Goal: Navigation & Orientation: Find specific page/section

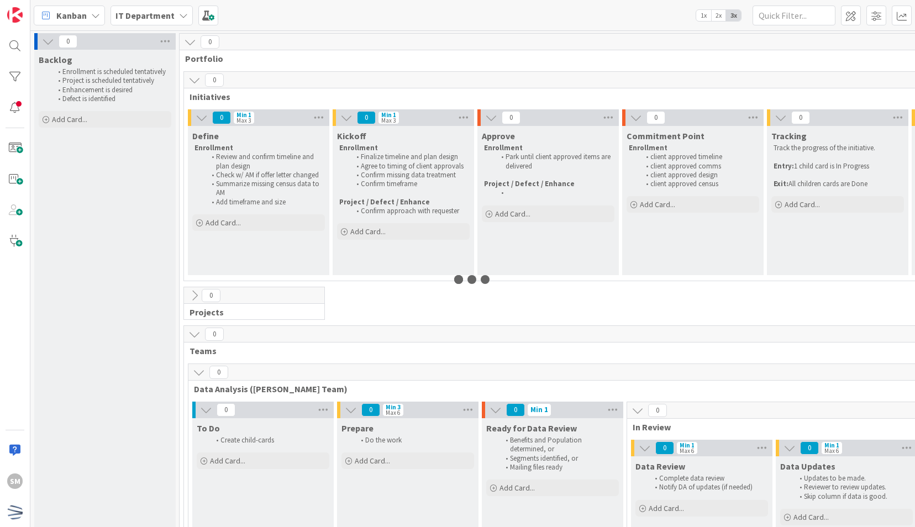
click at [82, 18] on span "Kanban" at bounding box center [71, 15] width 30 height 13
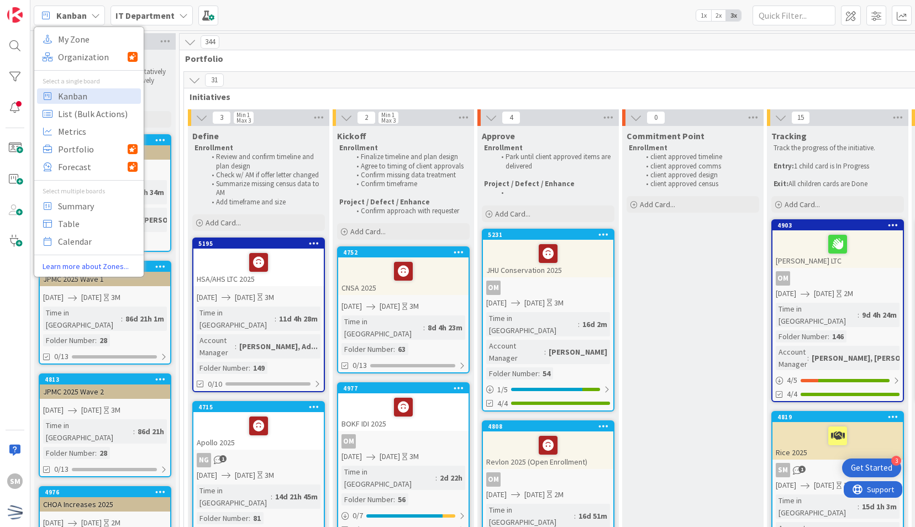
click at [286, 42] on div "344" at bounding box center [774, 42] width 1189 height 17
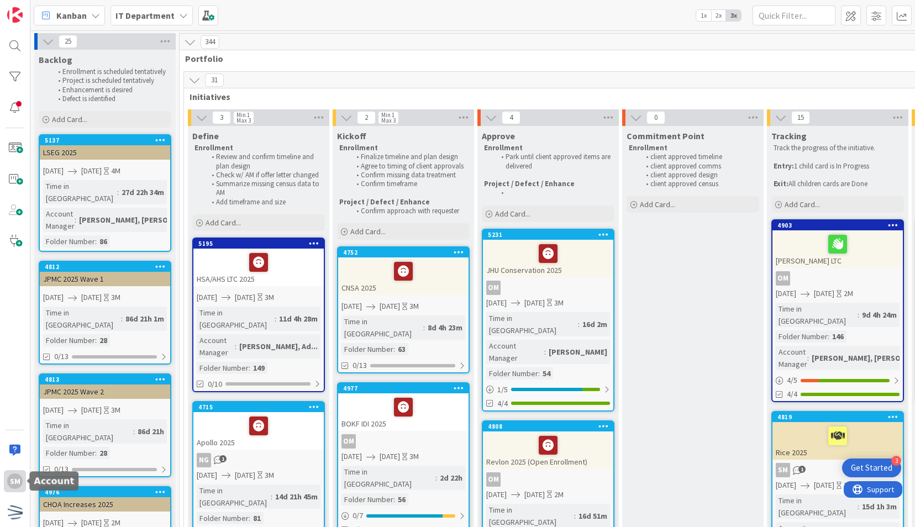
click at [13, 475] on div "SM" at bounding box center [14, 481] width 15 height 15
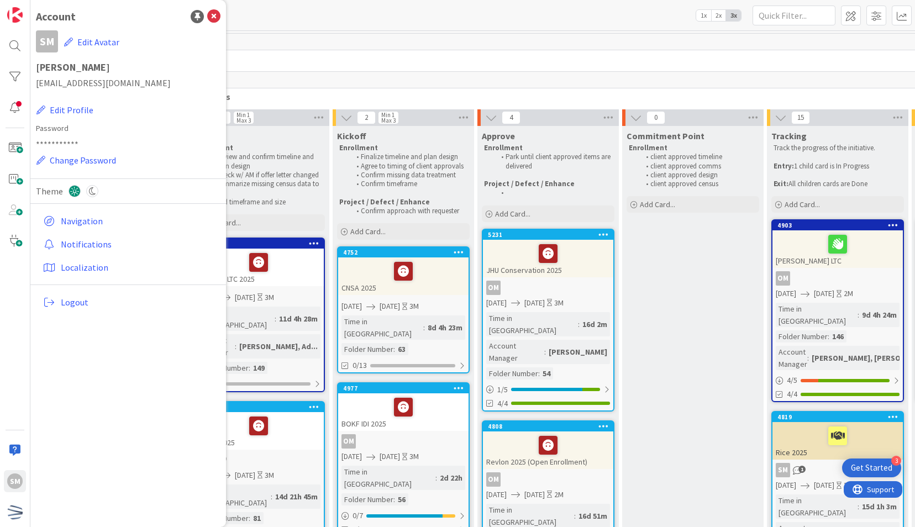
click at [382, 50] on div "344 Portfolio" at bounding box center [774, 50] width 1189 height 32
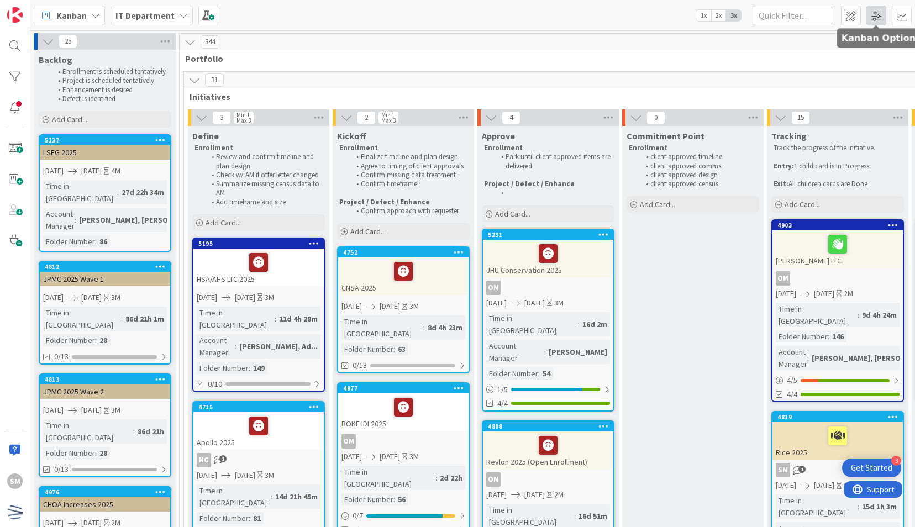
click at [872, 12] on span at bounding box center [877, 16] width 20 height 20
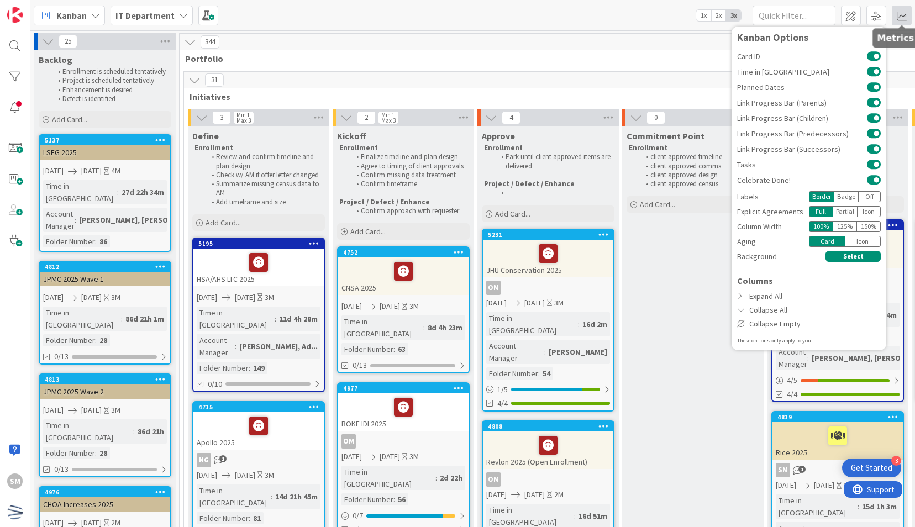
click at [900, 15] on span at bounding box center [902, 16] width 20 height 20
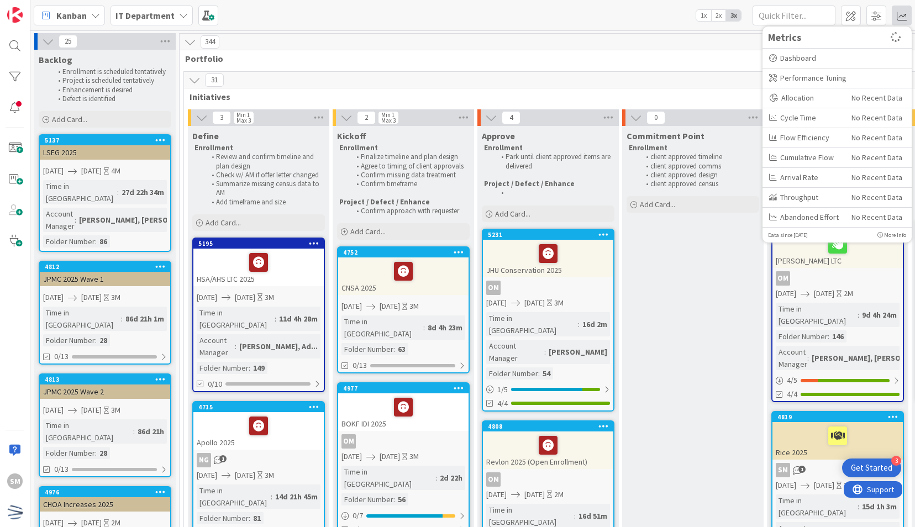
click at [635, 77] on div "31" at bounding box center [774, 80] width 1181 height 17
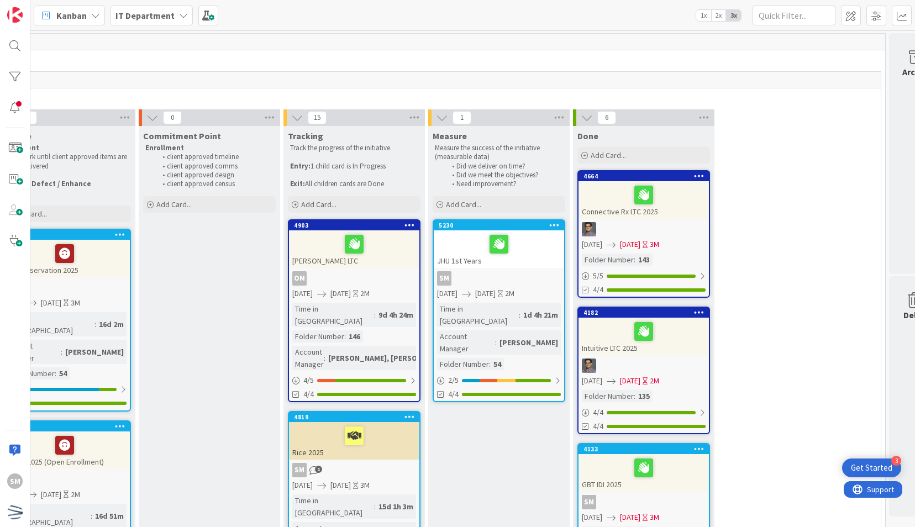
scroll to position [0, 506]
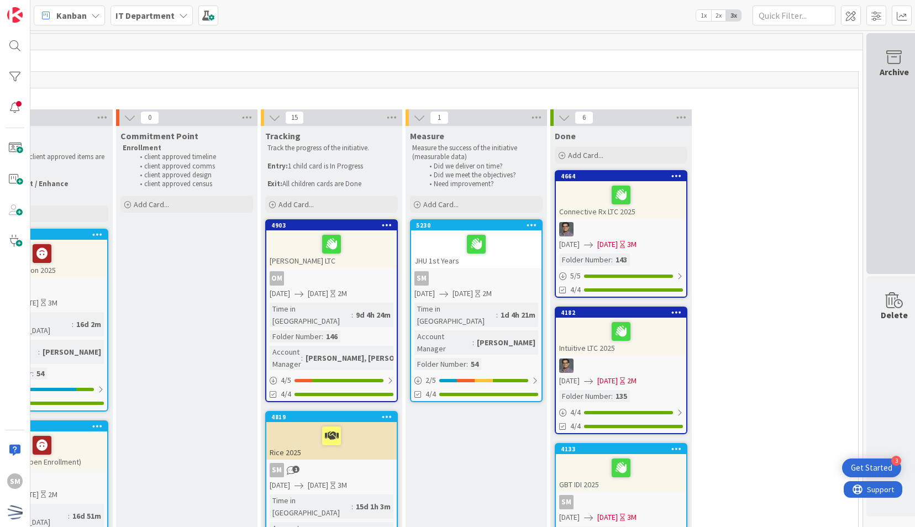
click at [883, 69] on div "Archive" at bounding box center [894, 71] width 29 height 13
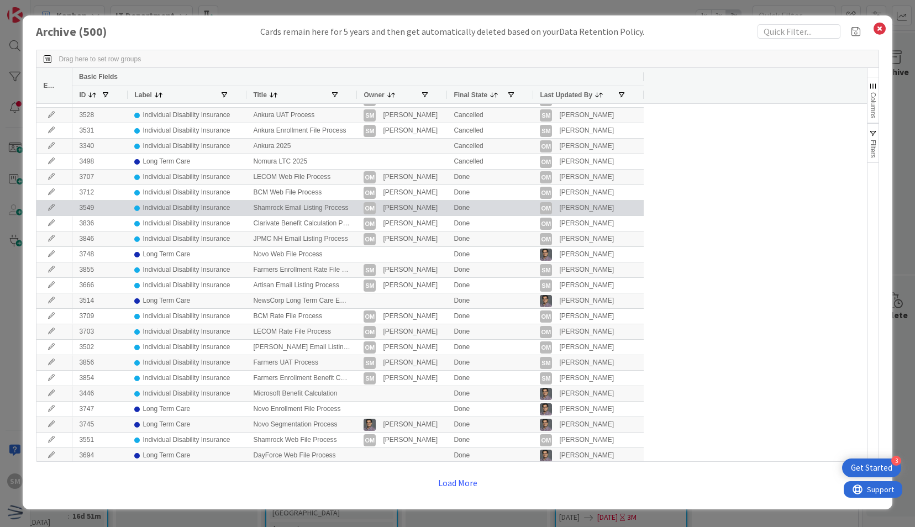
scroll to position [44, 0]
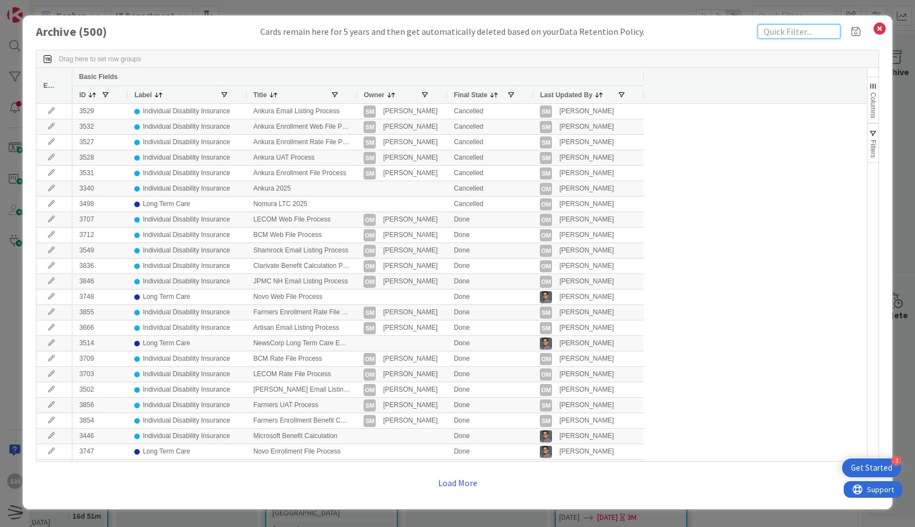
click at [768, 27] on input "text" at bounding box center [799, 31] width 83 height 14
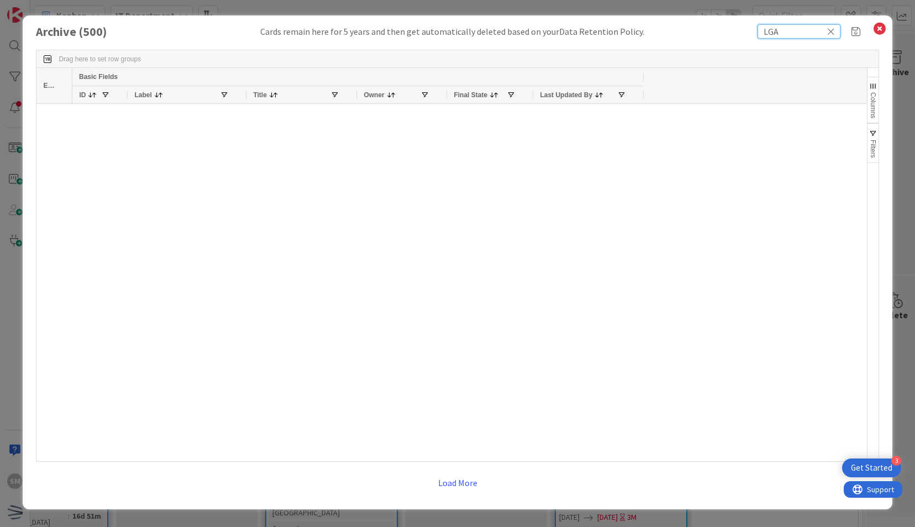
type input "LGA"
click at [659, 237] on div at bounding box center [469, 283] width 794 height 358
click at [831, 32] on icon at bounding box center [831, 32] width 8 height 10
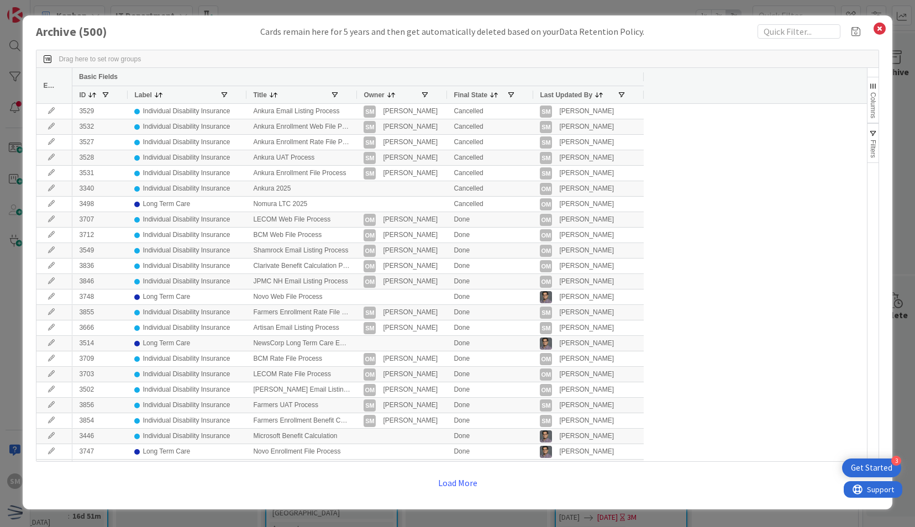
click at [271, 96] on span at bounding box center [273, 95] width 9 height 9
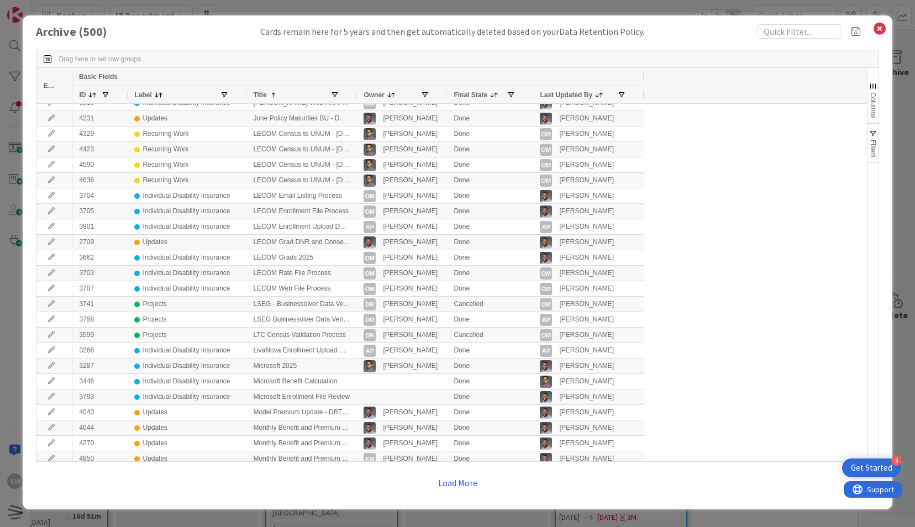
click at [290, 95] on div "Title 1" at bounding box center [291, 95] width 77 height 12
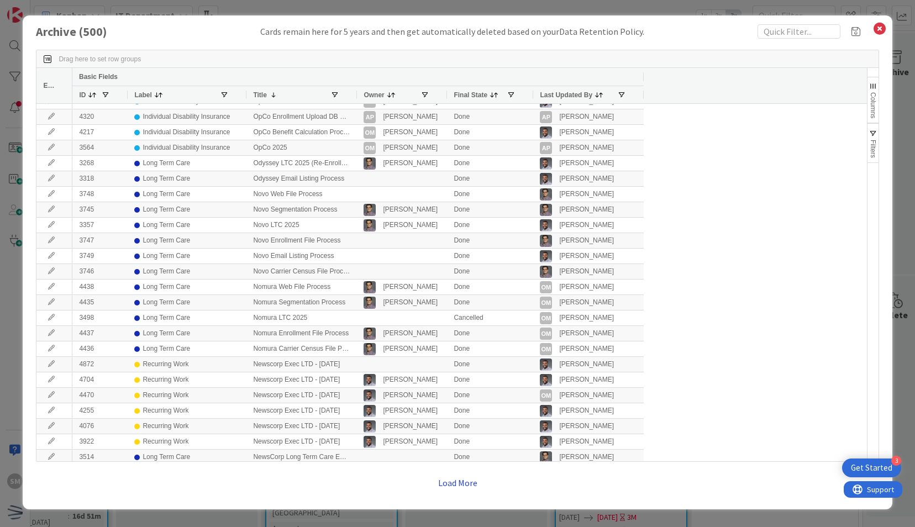
click at [463, 484] on button "Load More" at bounding box center [458, 483] width 54 height 20
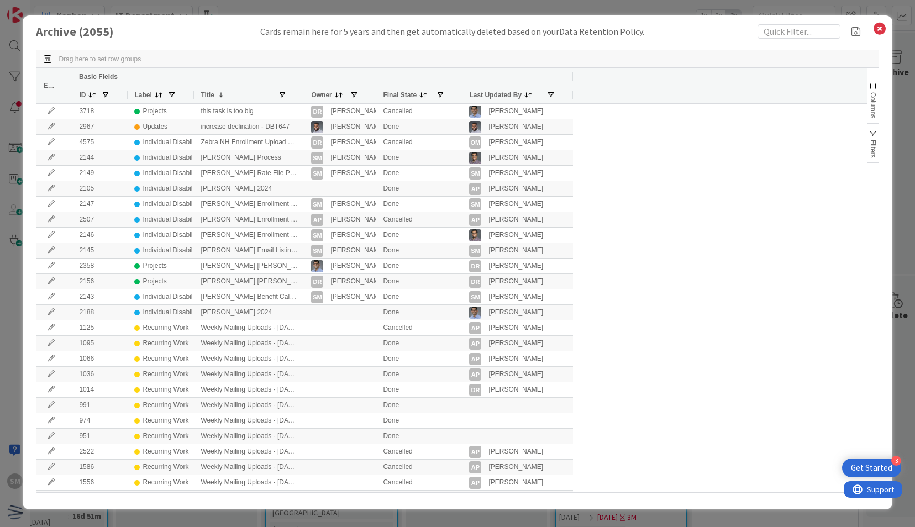
click at [233, 94] on div "Title 1" at bounding box center [239, 95] width 77 height 12
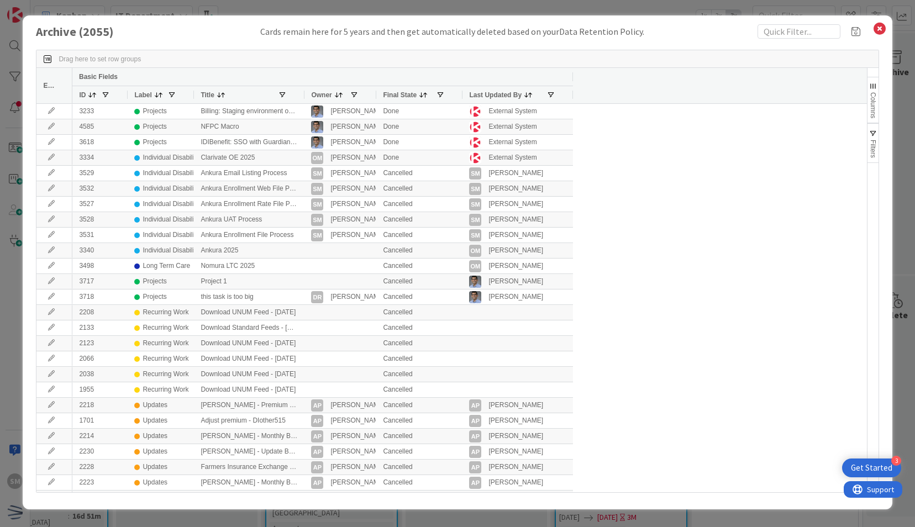
click at [228, 95] on div "Title" at bounding box center [239, 95] width 77 height 12
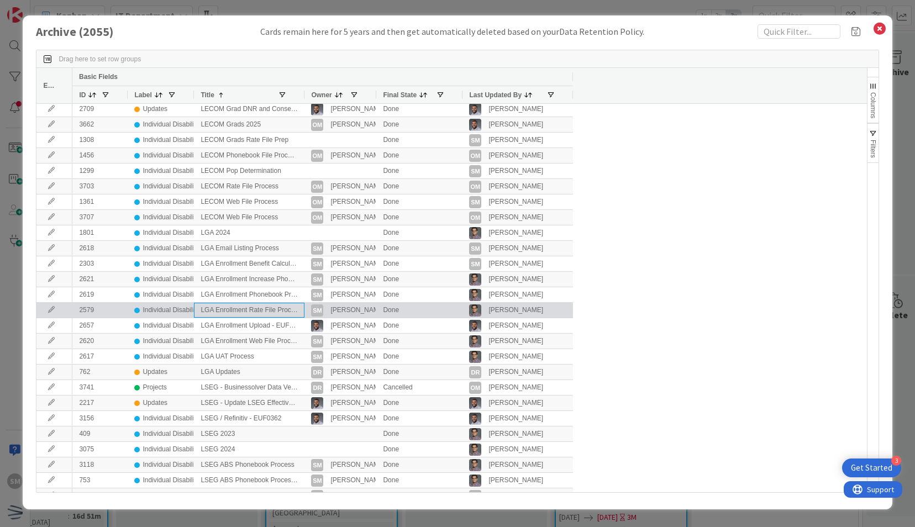
click at [251, 312] on div "LGA Enrollment Rate File Process" at bounding box center [249, 310] width 111 height 15
click at [167, 307] on div "Individual Disability Insurance" at bounding box center [186, 310] width 87 height 14
click at [270, 308] on div "LGA Enrollment Rate File Process" at bounding box center [249, 310] width 111 height 15
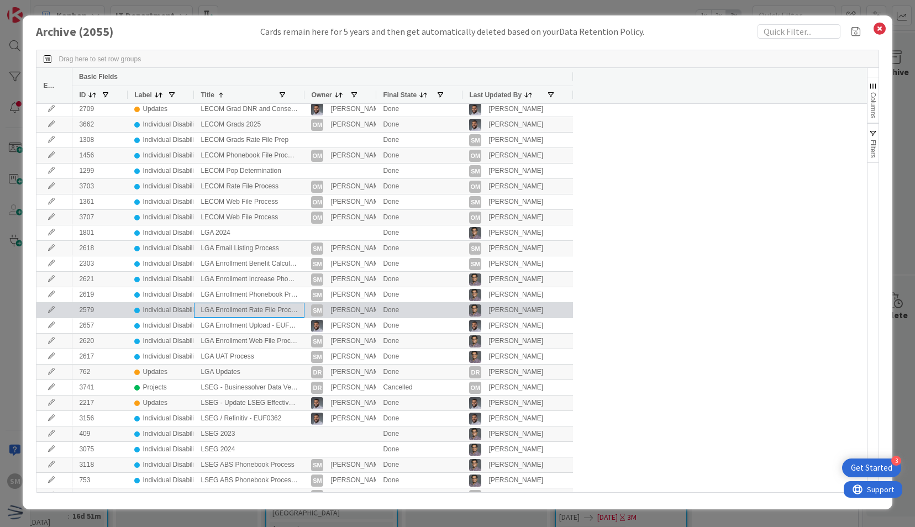
click at [270, 308] on div "LGA Enrollment Rate File Process" at bounding box center [249, 310] width 111 height 15
click at [52, 309] on icon at bounding box center [51, 310] width 17 height 7
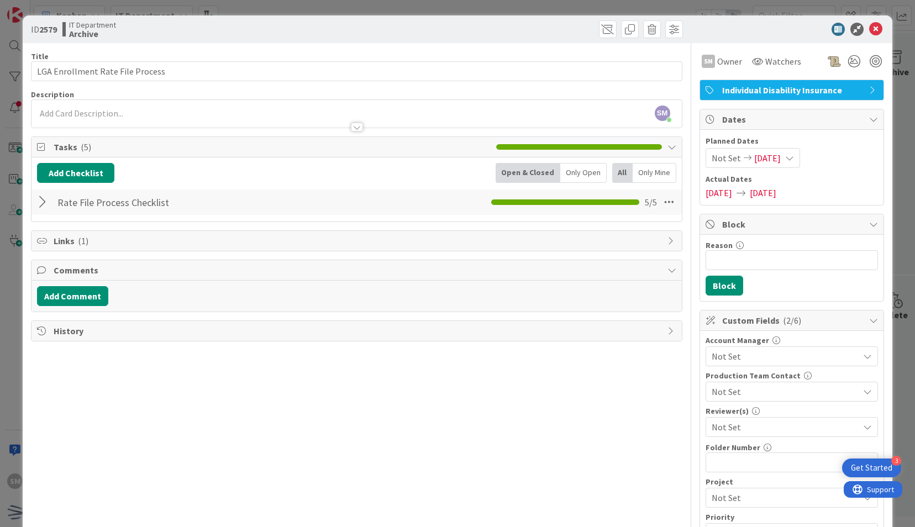
click at [668, 143] on icon at bounding box center [672, 147] width 9 height 9
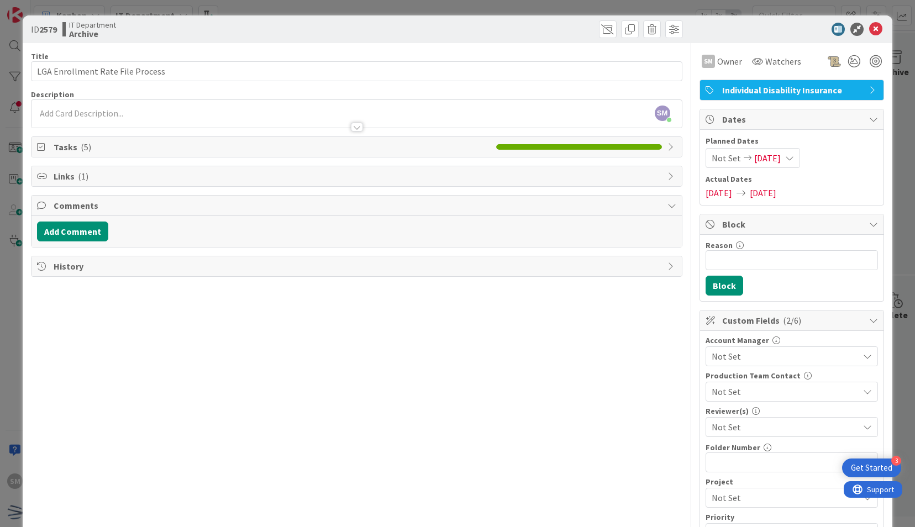
click at [668, 144] on icon at bounding box center [672, 147] width 9 height 9
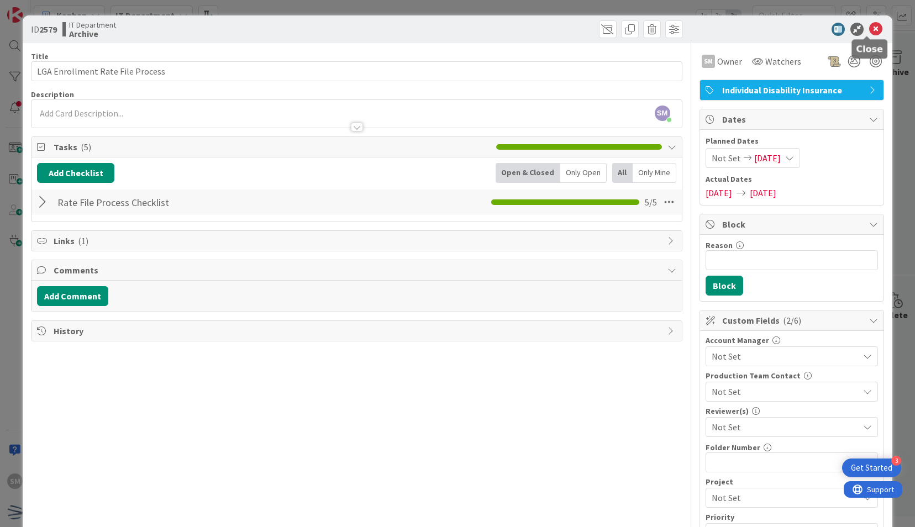
click at [869, 31] on icon at bounding box center [875, 29] width 13 height 13
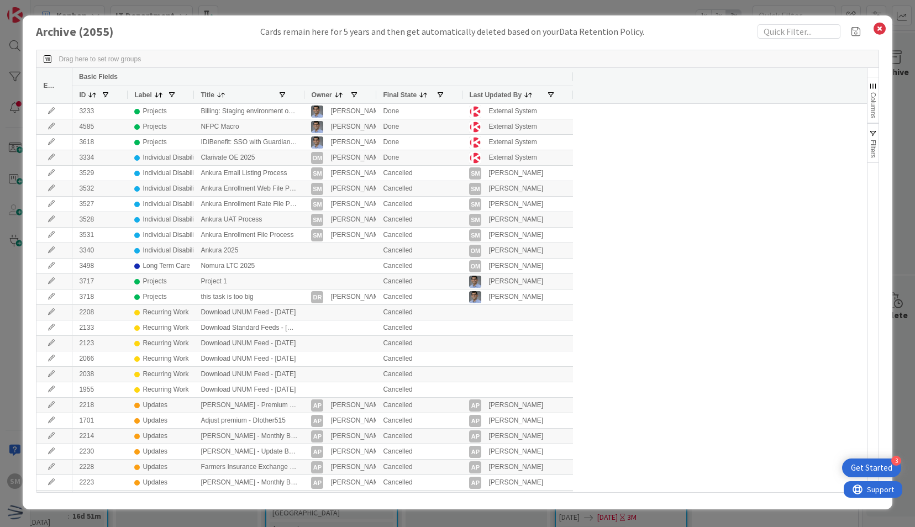
click at [212, 96] on span "Title" at bounding box center [207, 95] width 13 height 8
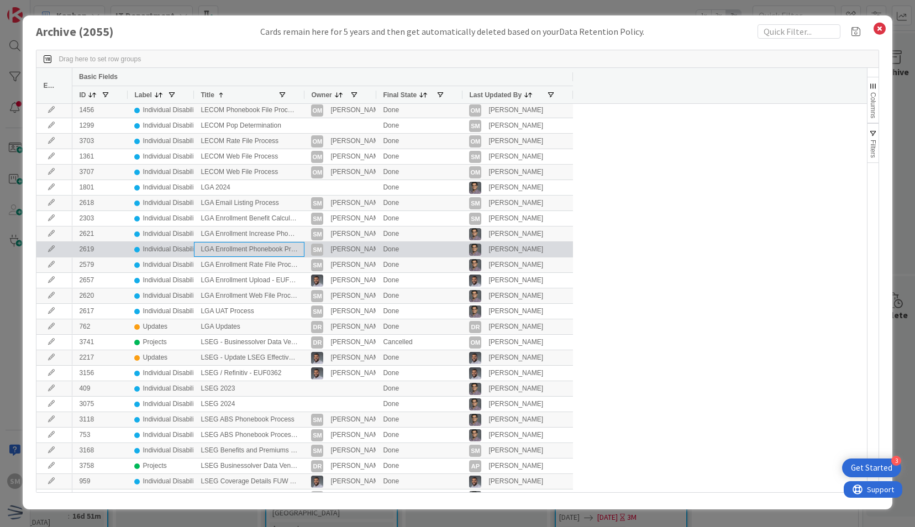
click at [274, 249] on div "LGA Enrollment Phonebook Process" at bounding box center [249, 249] width 111 height 15
click at [53, 246] on icon at bounding box center [51, 249] width 17 height 7
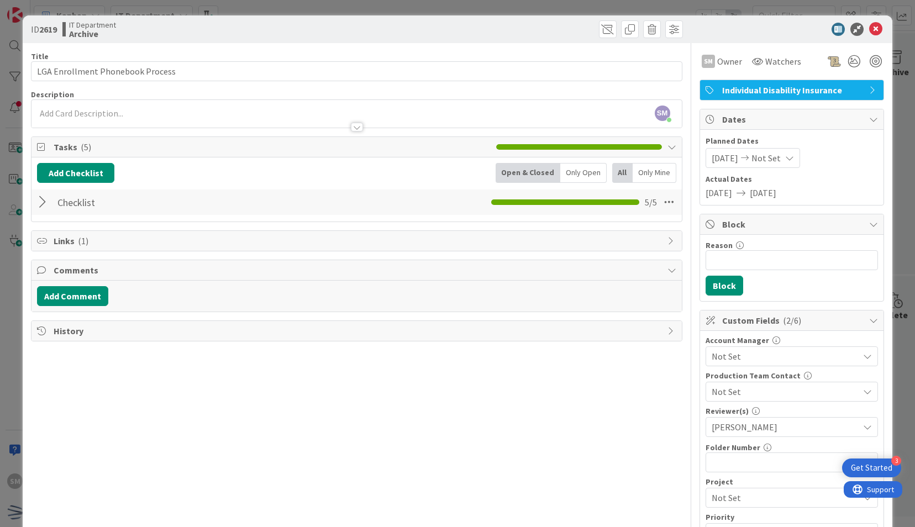
click at [668, 146] on icon at bounding box center [672, 147] width 9 height 9
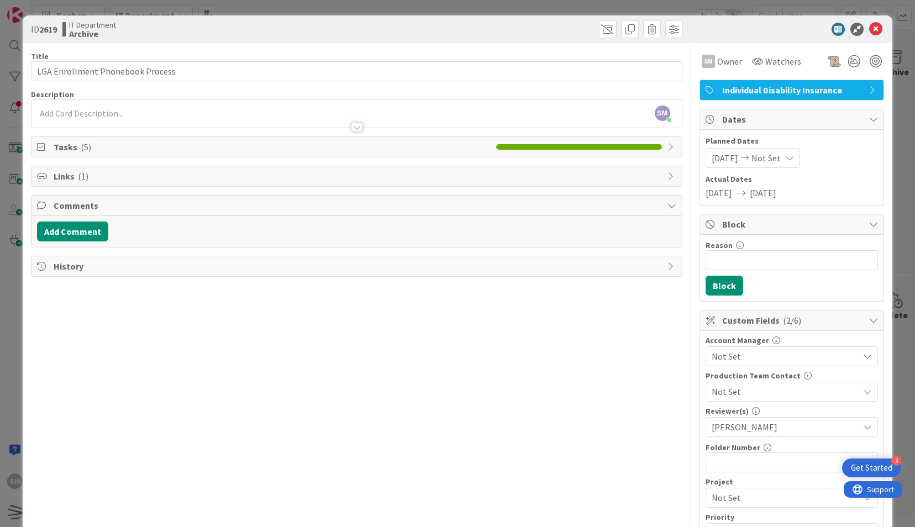
click at [668, 146] on icon at bounding box center [672, 147] width 9 height 9
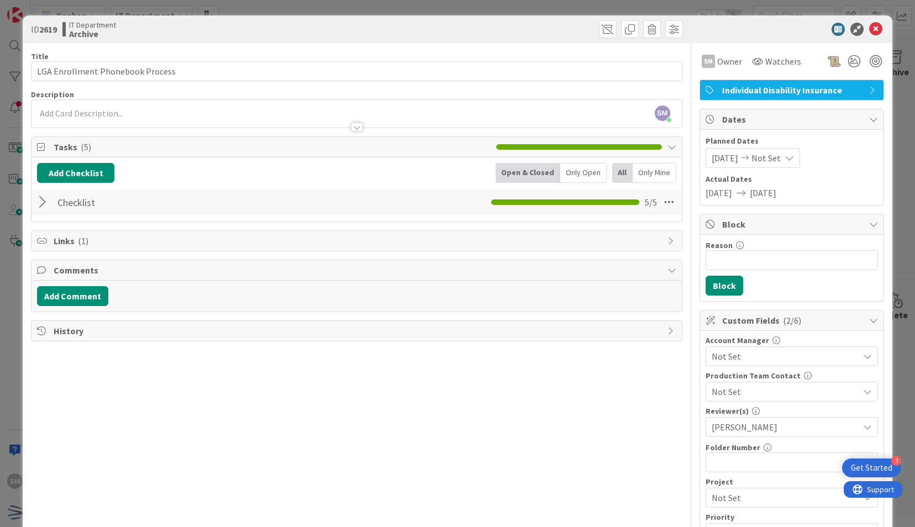
click at [42, 200] on div at bounding box center [44, 202] width 14 height 20
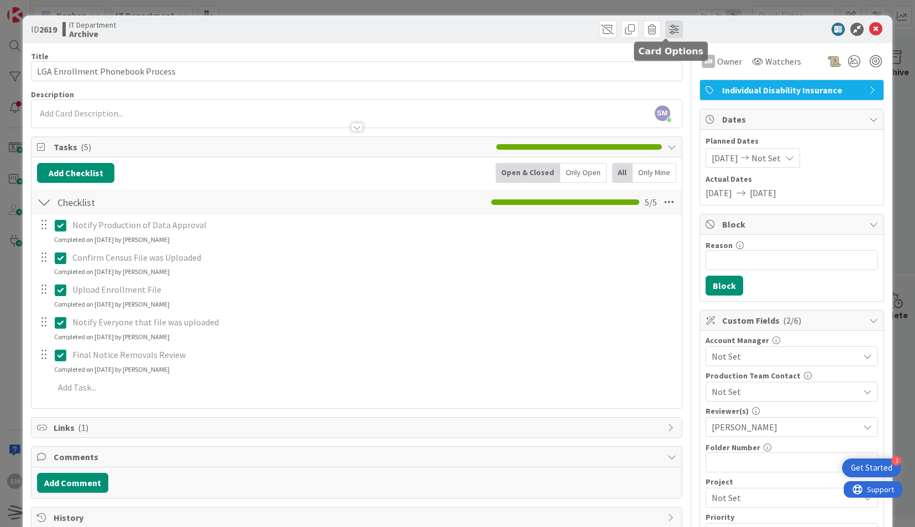
click at [665, 28] on span at bounding box center [674, 29] width 18 height 18
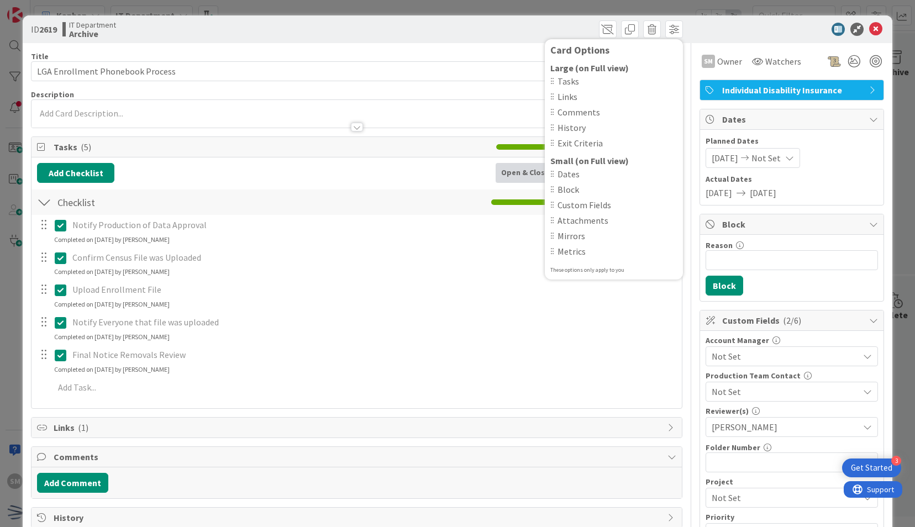
click at [565, 126] on span "History" at bounding box center [618, 127] width 120 height 13
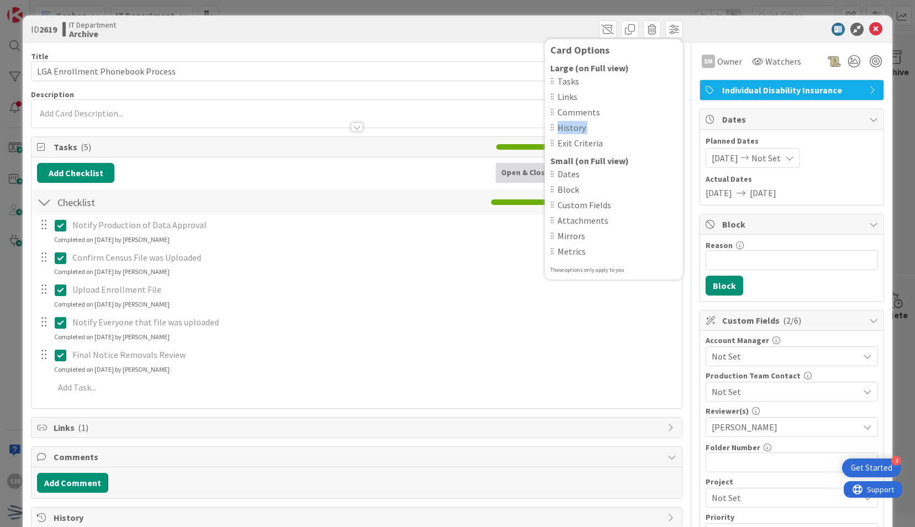
click at [565, 126] on span "History" at bounding box center [618, 127] width 120 height 13
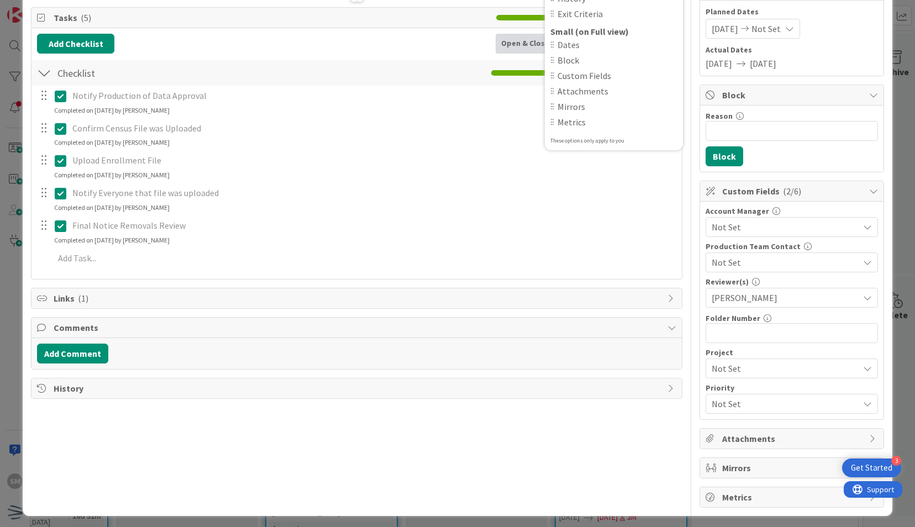
click at [115, 385] on span "History" at bounding box center [358, 388] width 608 height 13
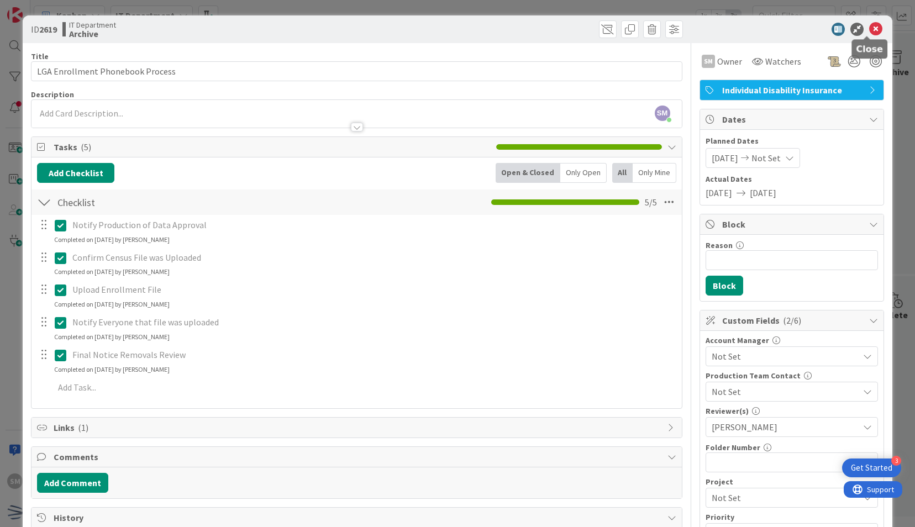
click at [869, 25] on icon at bounding box center [875, 29] width 13 height 13
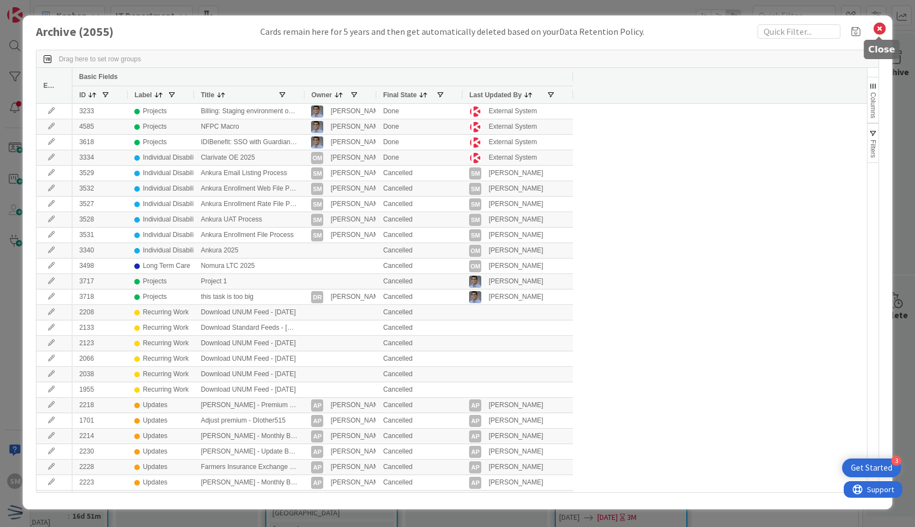
click at [879, 28] on icon at bounding box center [880, 28] width 14 height 15
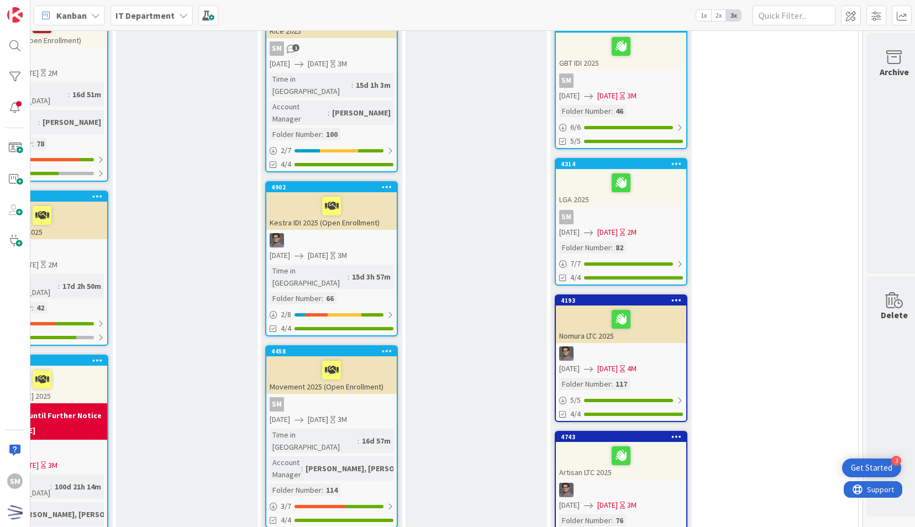
scroll to position [423, 506]
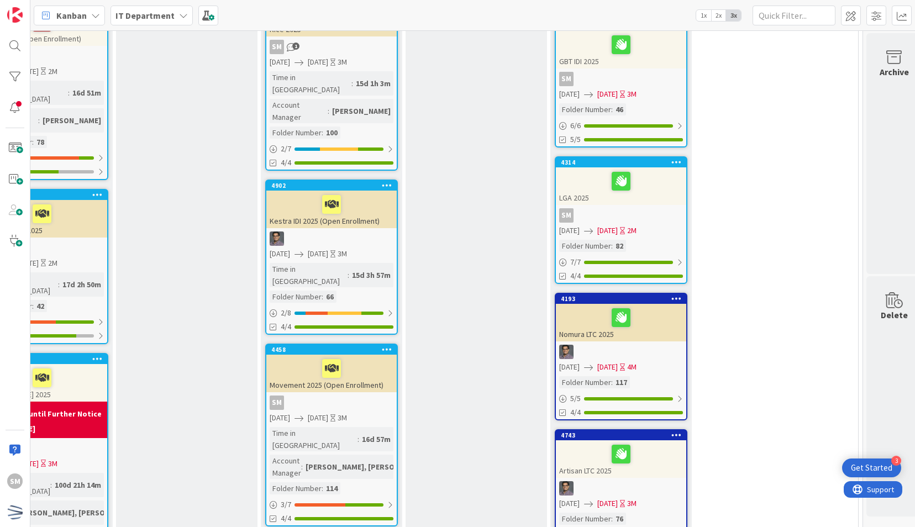
click at [623, 207] on div "4314 LGA 2025 SM [DATE] [DATE] 2M Folder Number : 82 7 / 7 4/4" at bounding box center [621, 220] width 133 height 128
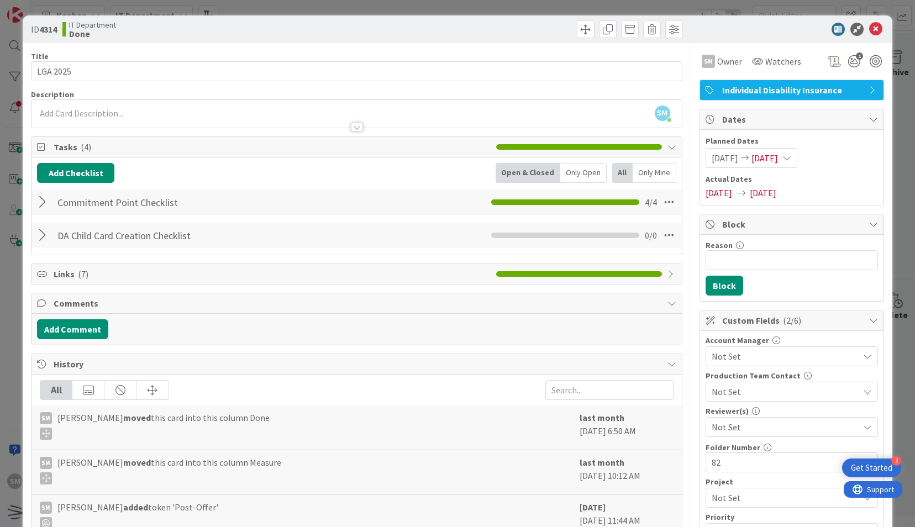
click at [43, 238] on div at bounding box center [44, 236] width 14 height 20
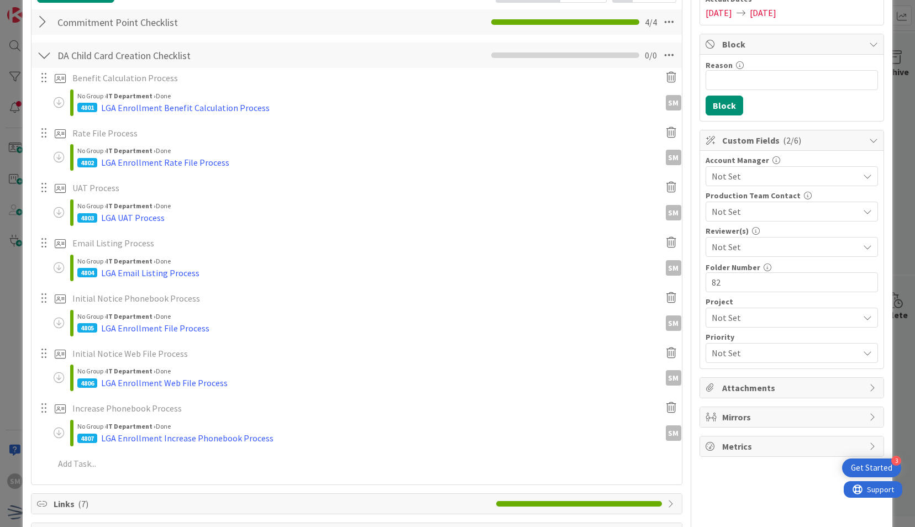
scroll to position [185, 0]
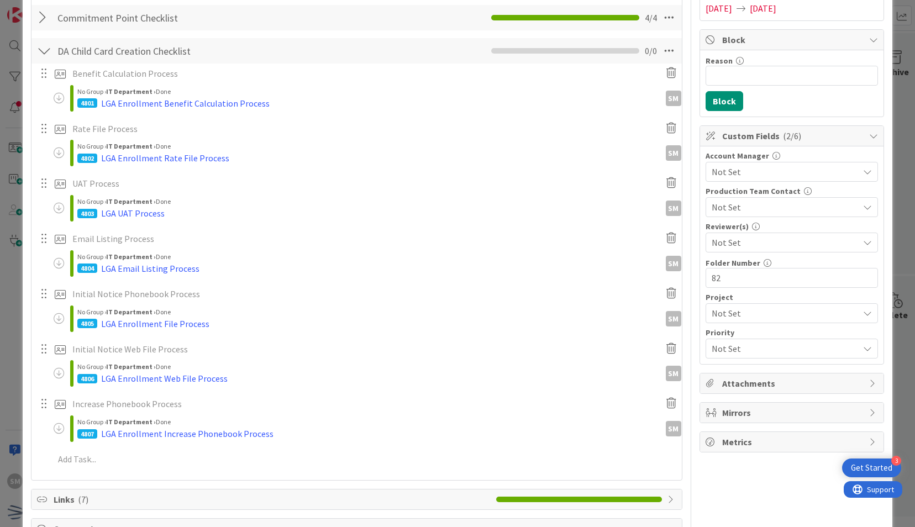
click at [277, 325] on div "4805 LGA Enrollment File Process" at bounding box center [371, 323] width 588 height 13
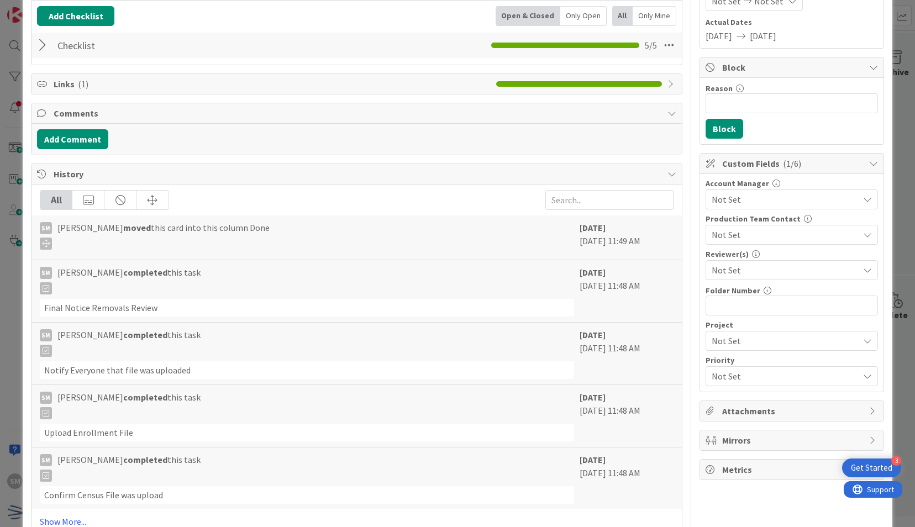
scroll to position [184, 0]
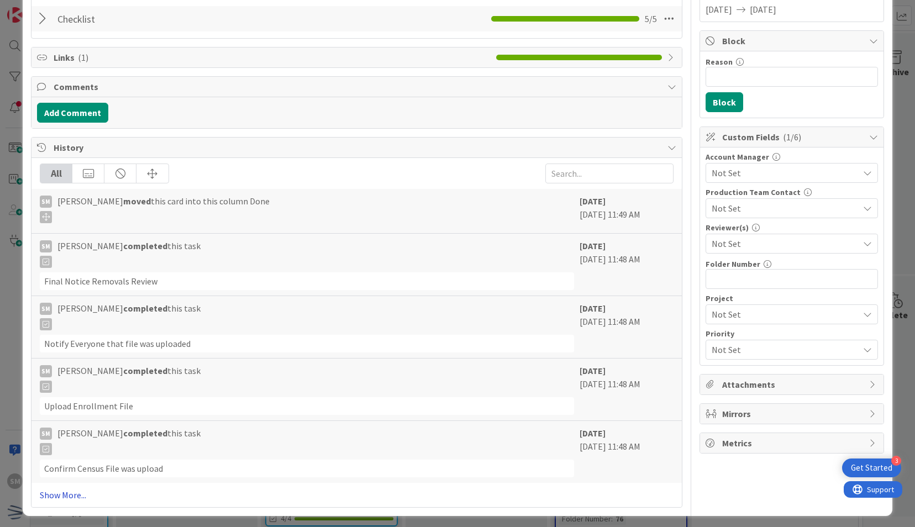
click at [71, 489] on link "Show More..." at bounding box center [356, 495] width 633 height 13
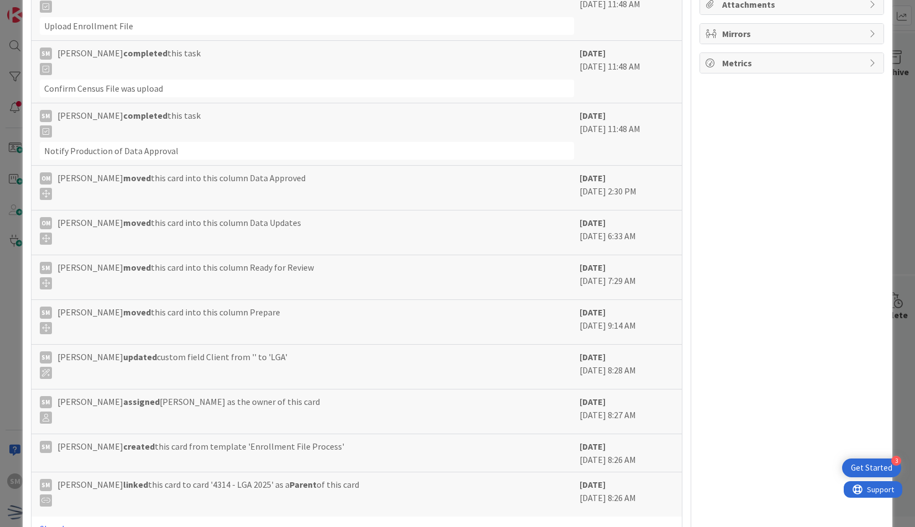
scroll to position [596, 0]
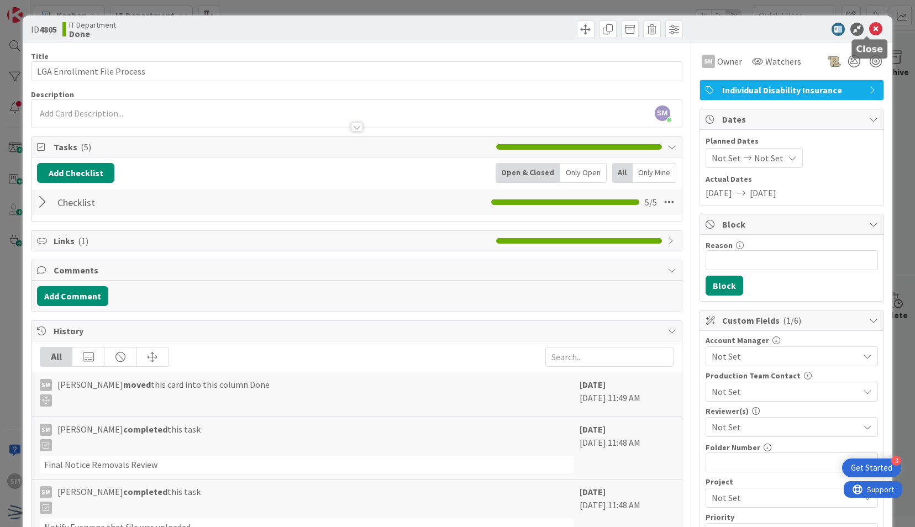
click at [869, 24] on icon at bounding box center [875, 29] width 13 height 13
